Goal: Task Accomplishment & Management: Manage account settings

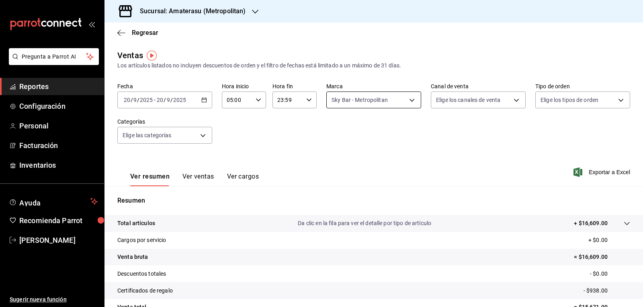
click at [380, 105] on body "Pregunta a Parrot AI Reportes Configuración Personal Facturación Inventarios Ay…" at bounding box center [321, 153] width 643 height 307
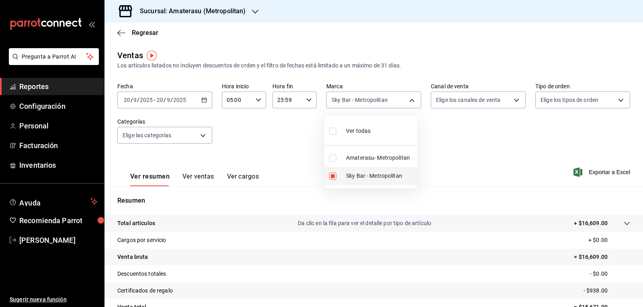
click at [331, 174] on input "checkbox" at bounding box center [332, 176] width 7 height 7
checkbox input "false"
click at [337, 160] on label at bounding box center [334, 158] width 10 height 7
click at [336, 160] on input "checkbox" at bounding box center [332, 158] width 7 height 7
checkbox input "false"
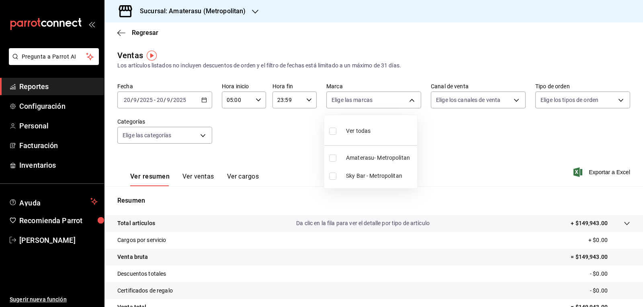
drag, startPoint x: 330, startPoint y: 156, endPoint x: 351, endPoint y: 157, distance: 21.3
click at [329, 156] on input "checkbox" at bounding box center [332, 158] width 7 height 7
checkbox input "true"
type input "e4cd7fcb-d45b-43ae-a99f-ad4ccfcd9032"
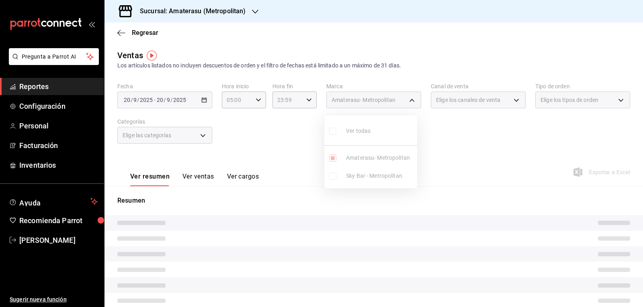
click at [439, 157] on div at bounding box center [321, 153] width 643 height 307
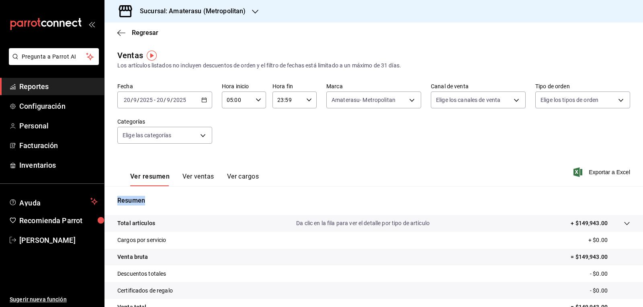
click at [439, 157] on div "Ver resumen Ver ventas Ver cargos Exportar a Excel" at bounding box center [373, 169] width 538 height 33
click at [327, 95] on body "Pregunta a Parrot AI Reportes Configuración Personal Facturación Inventarios Ay…" at bounding box center [321, 153] width 643 height 307
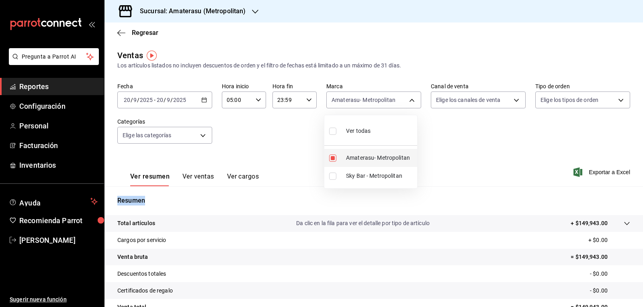
click at [335, 155] on input "checkbox" at bounding box center [332, 158] width 7 height 7
checkbox input "false"
click at [331, 175] on input "checkbox" at bounding box center [332, 176] width 7 height 7
checkbox input "true"
type input "f3afaab8-8c3d-4e49-a299-af9bdf6027b2"
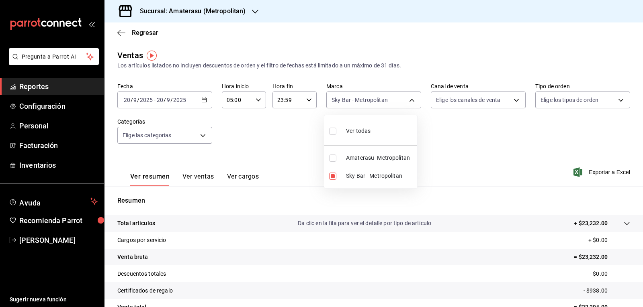
click at [445, 160] on div at bounding box center [321, 153] width 643 height 307
click at [445, 160] on div "Ver todas Amaterasu- Metropolitan Sky Bar - Metropolitan" at bounding box center [321, 153] width 643 height 307
click at [445, 160] on div "Ver resumen Ver ventas Ver cargos Exportar a Excel" at bounding box center [373, 169] width 538 height 33
click at [358, 98] on body "Pregunta a Parrot AI Reportes Configuración Personal Facturación Inventarios Ay…" at bounding box center [321, 153] width 643 height 307
click at [335, 176] on input "checkbox" at bounding box center [332, 176] width 7 height 7
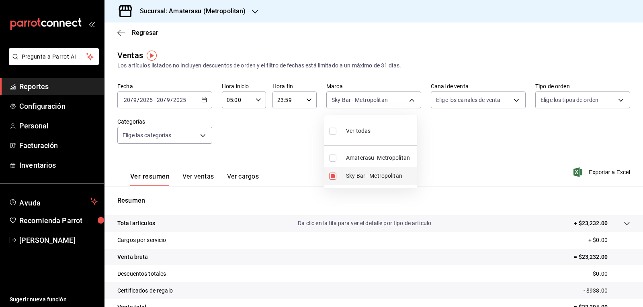
checkbox input "false"
click at [334, 161] on input "checkbox" at bounding box center [332, 158] width 7 height 7
checkbox input "true"
type input "e4cd7fcb-d45b-43ae-a99f-ad4ccfcd9032"
click at [446, 153] on div at bounding box center [321, 153] width 643 height 307
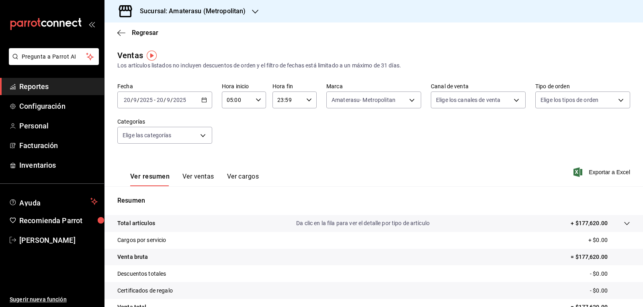
click at [446, 153] on div "Fecha [DATE] [DATE] - [DATE] [DATE] Hora inicio 05:00 Hora inicio Hora fin 23:5…" at bounding box center [373, 118] width 512 height 71
click at [352, 100] on body "Pregunta a Parrot AI Reportes Configuración Personal Facturación Inventarios Ay…" at bounding box center [321, 153] width 643 height 307
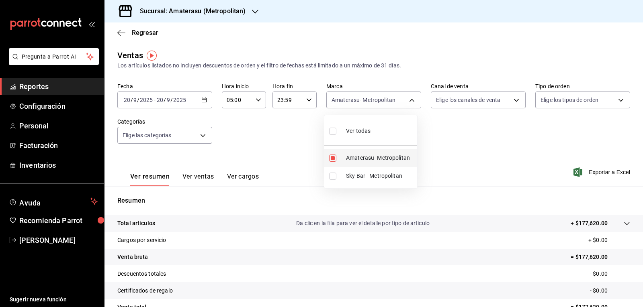
click at [331, 159] on input "checkbox" at bounding box center [332, 158] width 7 height 7
checkbox input "false"
click at [331, 176] on input "checkbox" at bounding box center [332, 176] width 7 height 7
checkbox input "true"
type input "f3afaab8-8c3d-4e49-a299-af9bdf6027b2"
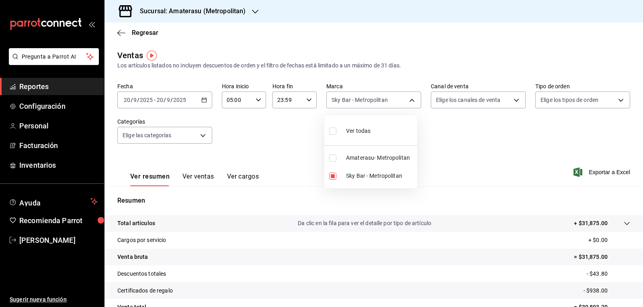
click at [450, 141] on div at bounding box center [321, 153] width 643 height 307
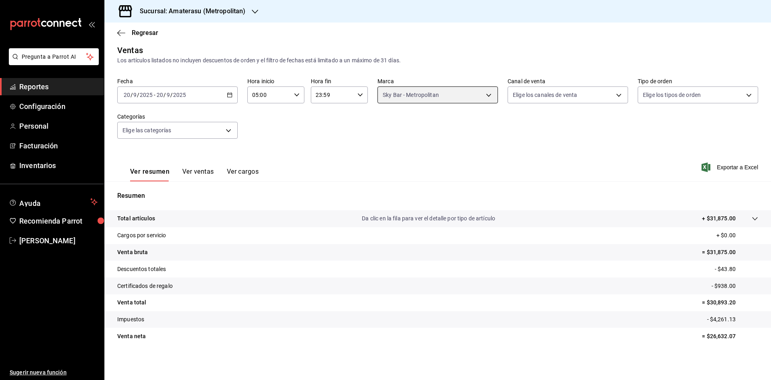
scroll to position [5, 0]
